Goal: Navigation & Orientation: Find specific page/section

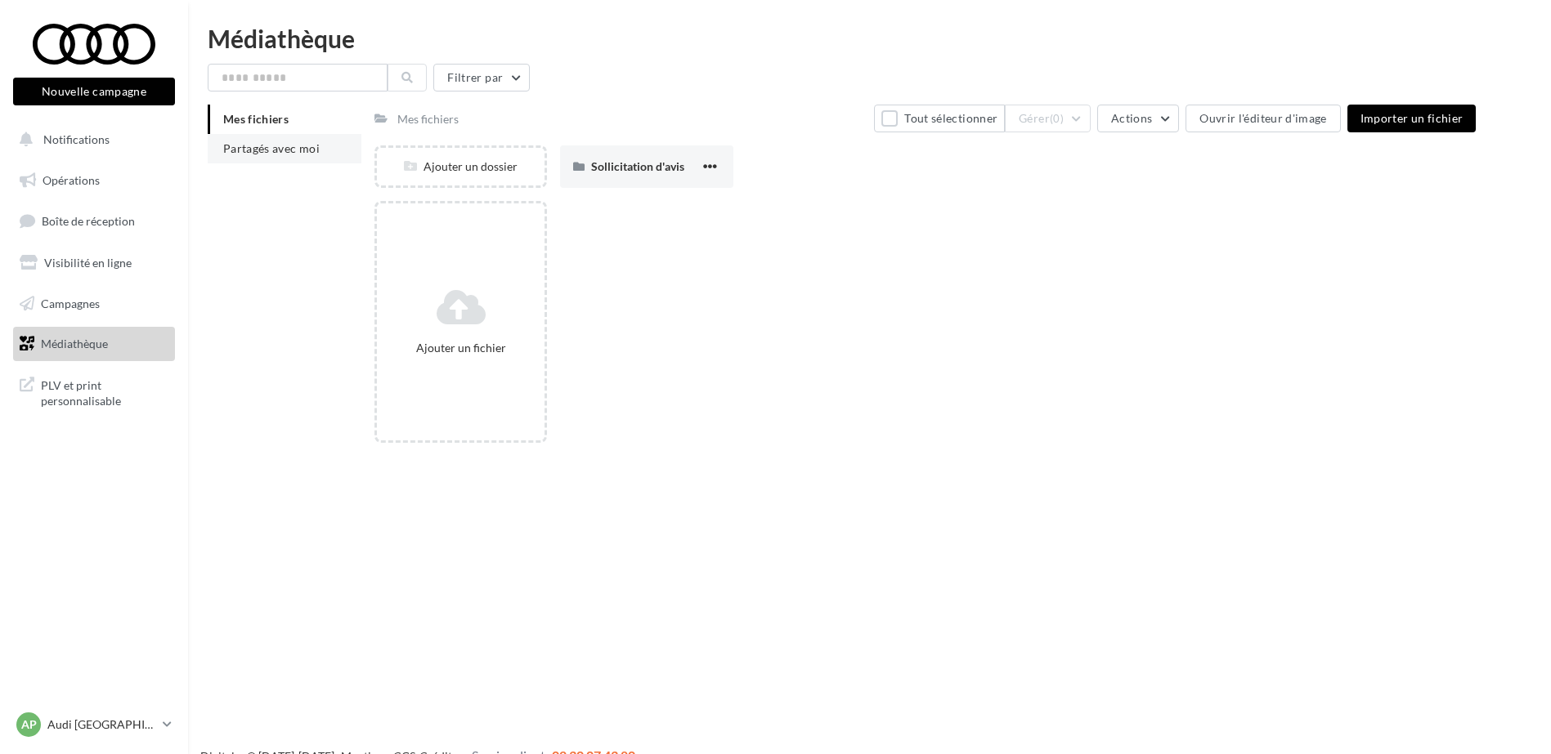
click at [284, 154] on span "Partagés avec moi" at bounding box center [271, 148] width 96 height 14
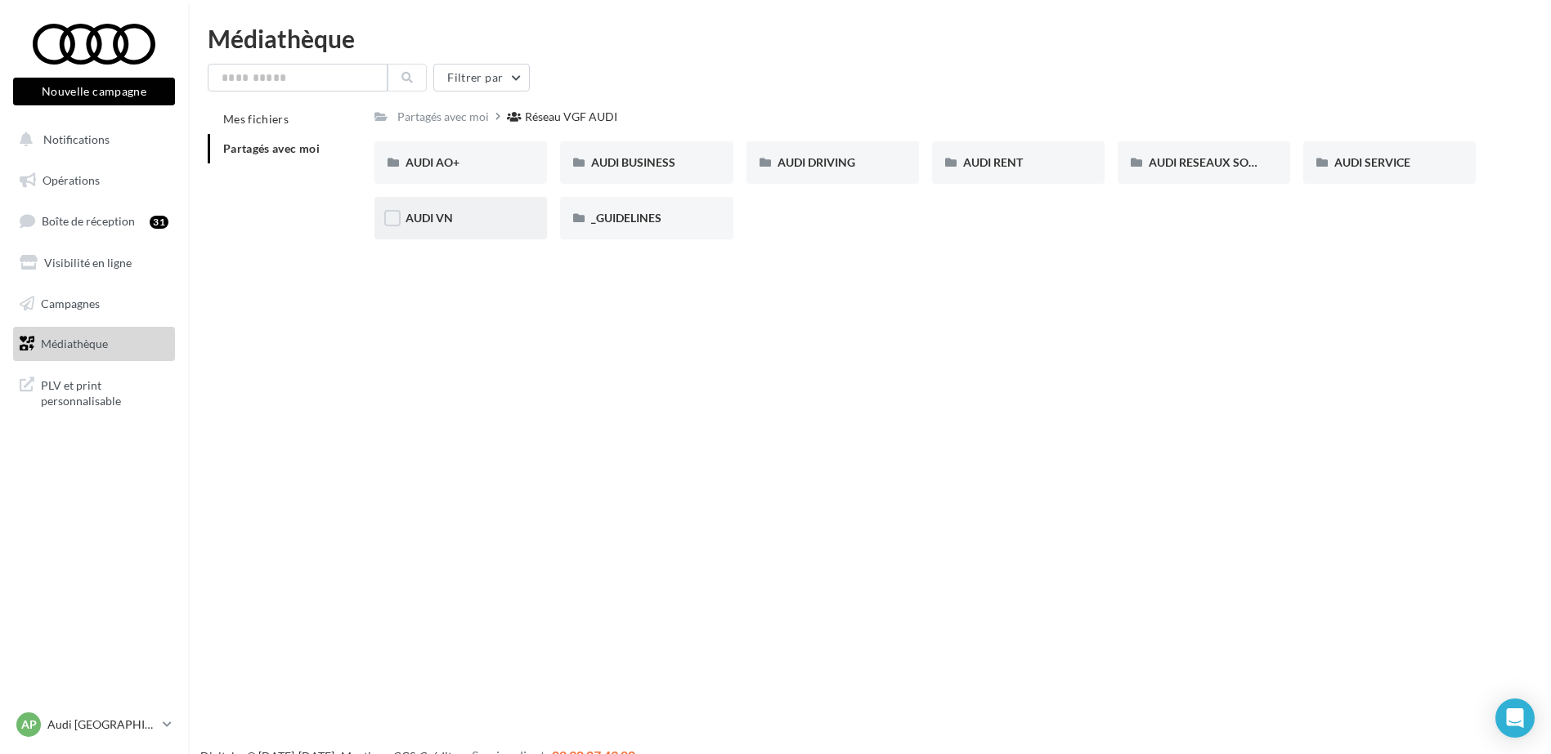
click at [503, 218] on div "AUDI VN" at bounding box center [460, 218] width 110 height 16
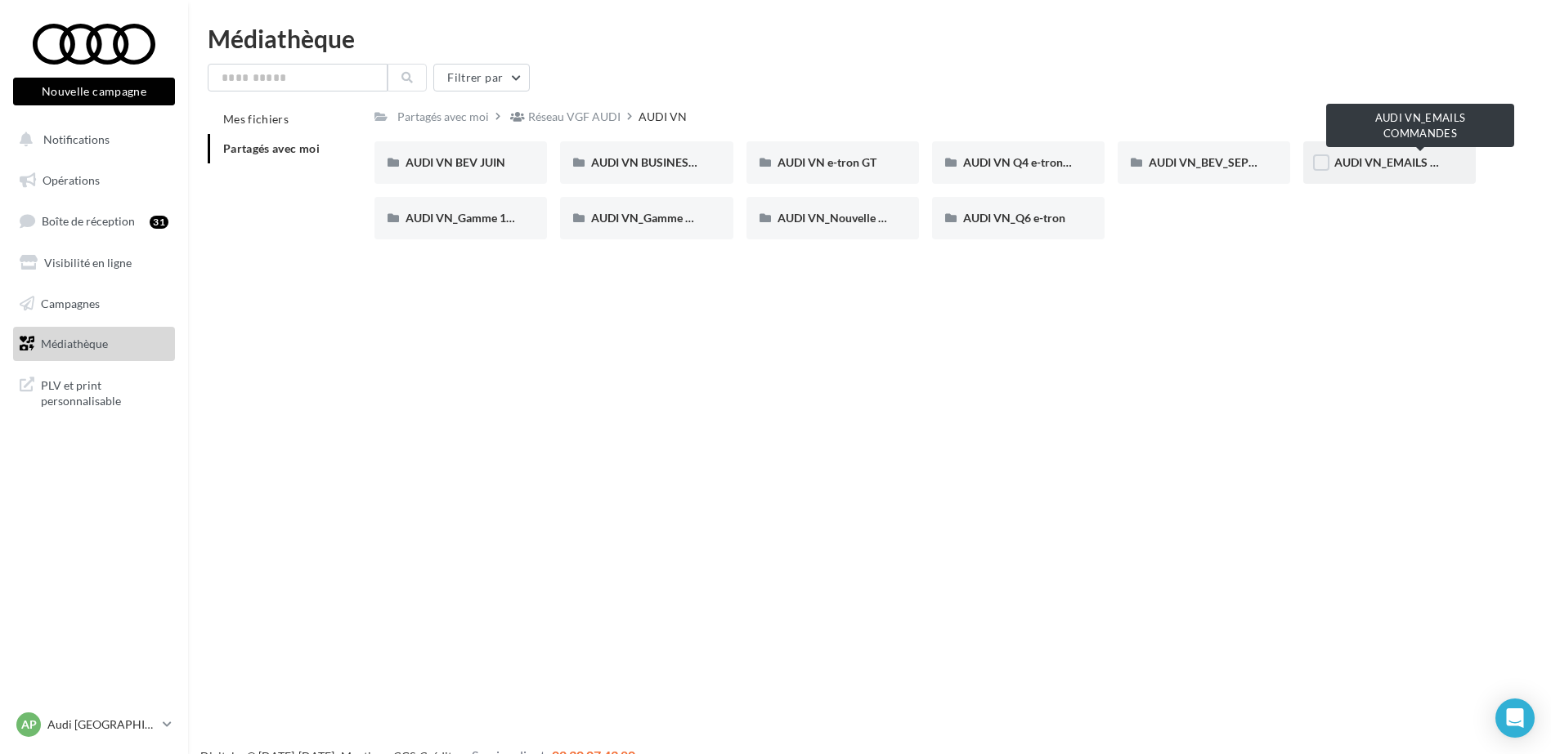
click at [1412, 163] on span "AUDI VN_EMAILS COMMANDES" at bounding box center [1420, 162] width 172 height 14
